Goal: Information Seeking & Learning: Learn about a topic

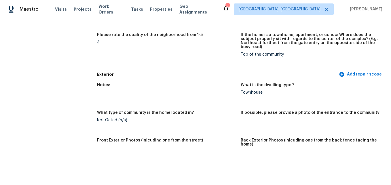
scroll to position [202, 0]
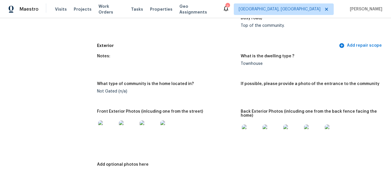
click at [111, 132] on img at bounding box center [107, 129] width 18 height 18
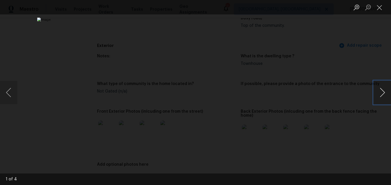
click at [379, 91] on button "Next image" at bounding box center [382, 92] width 17 height 23
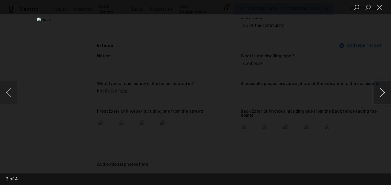
click at [379, 91] on button "Next image" at bounding box center [382, 92] width 17 height 23
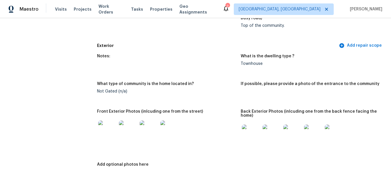
click at [250, 134] on img at bounding box center [251, 133] width 18 height 18
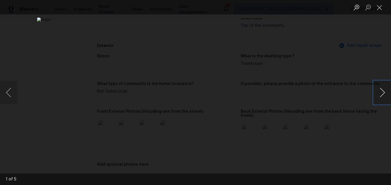
click at [378, 89] on button "Next image" at bounding box center [382, 92] width 17 height 23
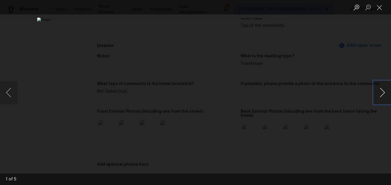
click at [378, 89] on button "Next image" at bounding box center [382, 92] width 17 height 23
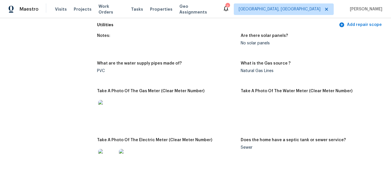
scroll to position [374, 0]
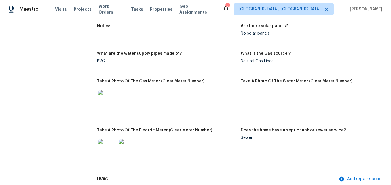
click at [109, 97] on img at bounding box center [107, 99] width 18 height 18
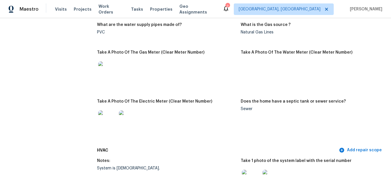
click at [99, 121] on img at bounding box center [107, 119] width 18 height 18
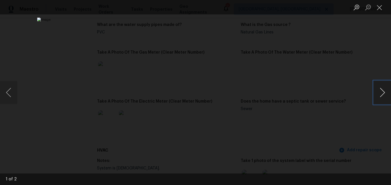
click at [379, 94] on button "Next image" at bounding box center [382, 92] width 17 height 23
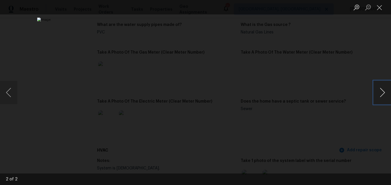
click at [379, 94] on button "Next image" at bounding box center [382, 92] width 17 height 23
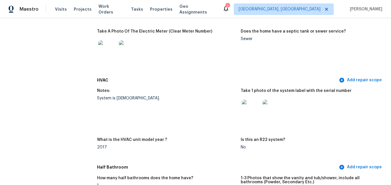
scroll to position [490, 0]
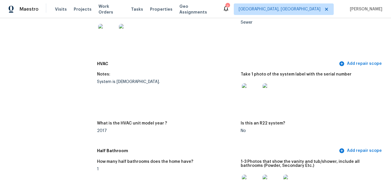
click at [249, 89] on img at bounding box center [251, 92] width 18 height 18
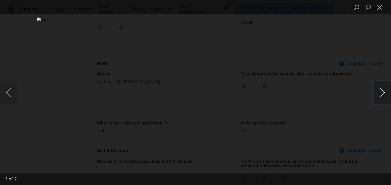
click at [380, 91] on button "Next image" at bounding box center [382, 92] width 17 height 23
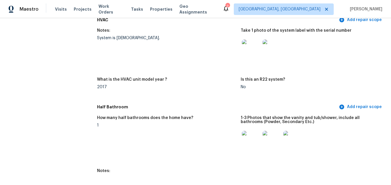
scroll to position [547, 0]
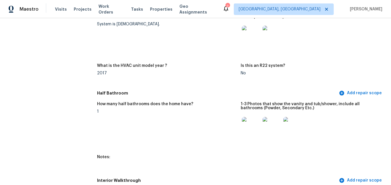
click at [247, 126] on img at bounding box center [251, 126] width 18 height 18
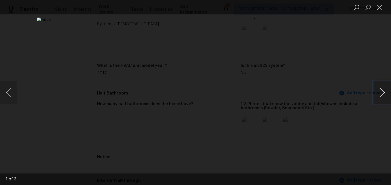
click at [382, 90] on button "Next image" at bounding box center [382, 92] width 17 height 23
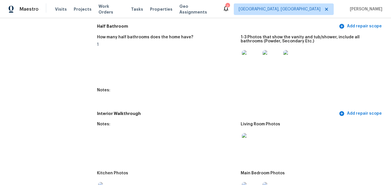
scroll to position [634, 0]
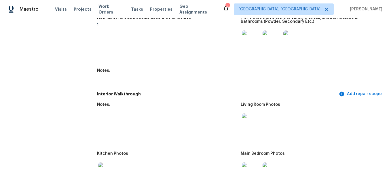
click at [250, 121] on img at bounding box center [251, 122] width 18 height 18
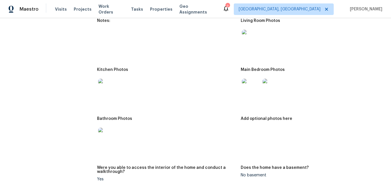
scroll to position [720, 0]
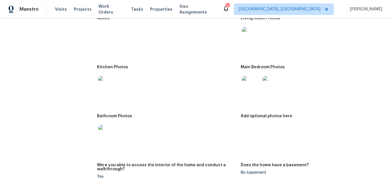
click at [246, 86] on img at bounding box center [251, 85] width 18 height 18
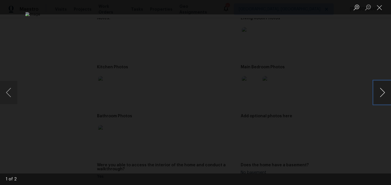
click at [374, 91] on button "Next image" at bounding box center [382, 92] width 17 height 23
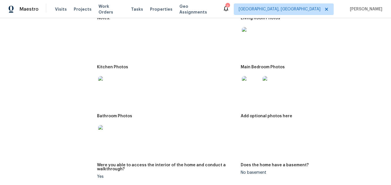
click at [107, 89] on img at bounding box center [107, 85] width 18 height 18
click at [105, 135] on img at bounding box center [107, 134] width 18 height 18
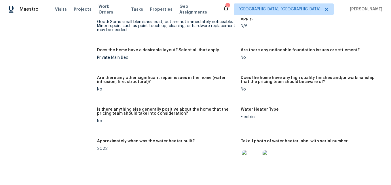
scroll to position [1008, 0]
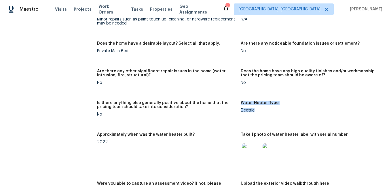
drag, startPoint x: 238, startPoint y: 98, endPoint x: 265, endPoint y: 109, distance: 29.6
click at [265, 109] on figure "Water Heater Type Electric" at bounding box center [312, 113] width 143 height 25
drag, startPoint x: 265, startPoint y: 109, endPoint x: 261, endPoint y: 114, distance: 6.5
click at [261, 114] on figure "Water Heater Type Electric" at bounding box center [312, 113] width 143 height 25
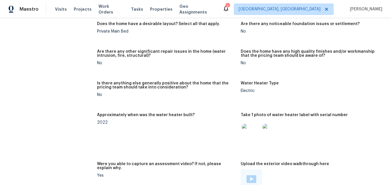
scroll to position [1037, 0]
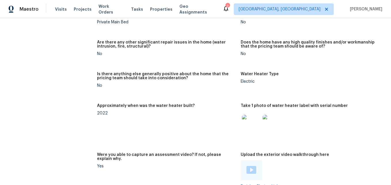
click at [246, 118] on img at bounding box center [251, 124] width 18 height 18
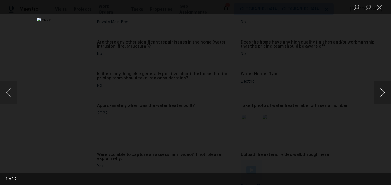
click at [381, 89] on button "Next image" at bounding box center [382, 92] width 17 height 23
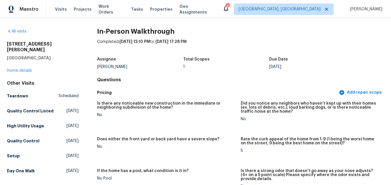
scroll to position [0, 0]
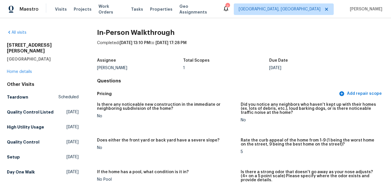
click at [125, 43] on span "[DATE] 13:10 PM" at bounding box center [135, 43] width 31 height 4
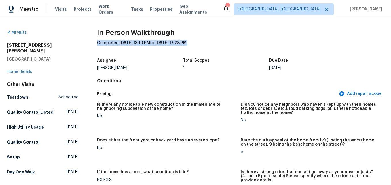
click at [125, 43] on span "[DATE] 13:10 PM" at bounding box center [135, 43] width 31 height 4
drag, startPoint x: 125, startPoint y: 43, endPoint x: 132, endPoint y: 51, distance: 11.4
click at [132, 51] on div "Completed: [DATE] 13:10 PM to [DATE] 17:28 PM" at bounding box center [240, 47] width 287 height 15
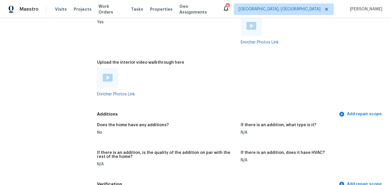
scroll to position [1152, 0]
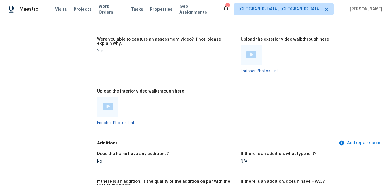
click at [106, 103] on img at bounding box center [108, 107] width 10 height 8
click at [248, 51] on img at bounding box center [252, 55] width 10 height 8
